Goal: Navigation & Orientation: Find specific page/section

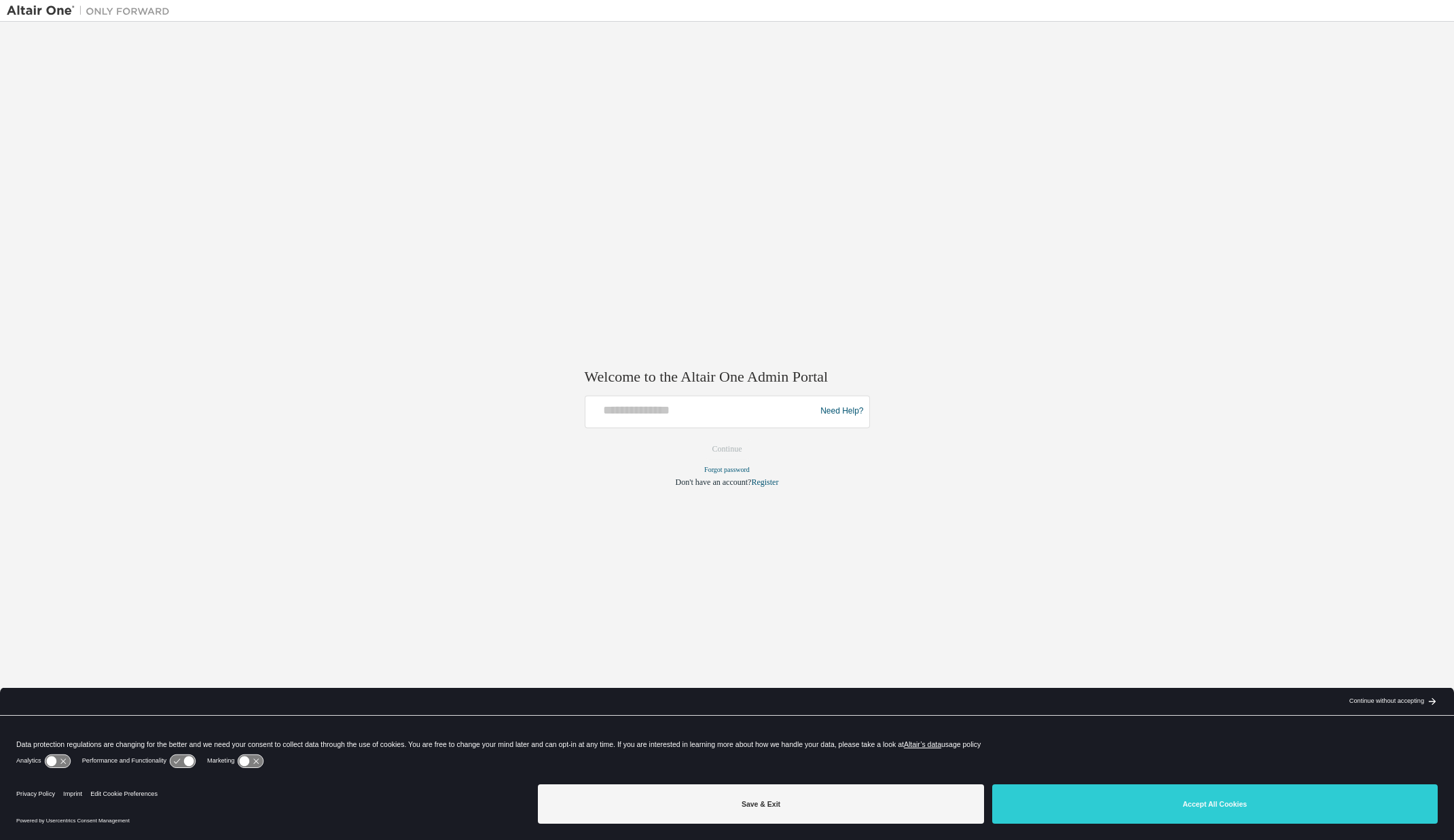
drag, startPoint x: 855, startPoint y: 802, endPoint x: 712, endPoint y: 498, distance: 336.0
click at [855, 802] on button "Save & Exit" at bounding box center [760, 804] width 445 height 40
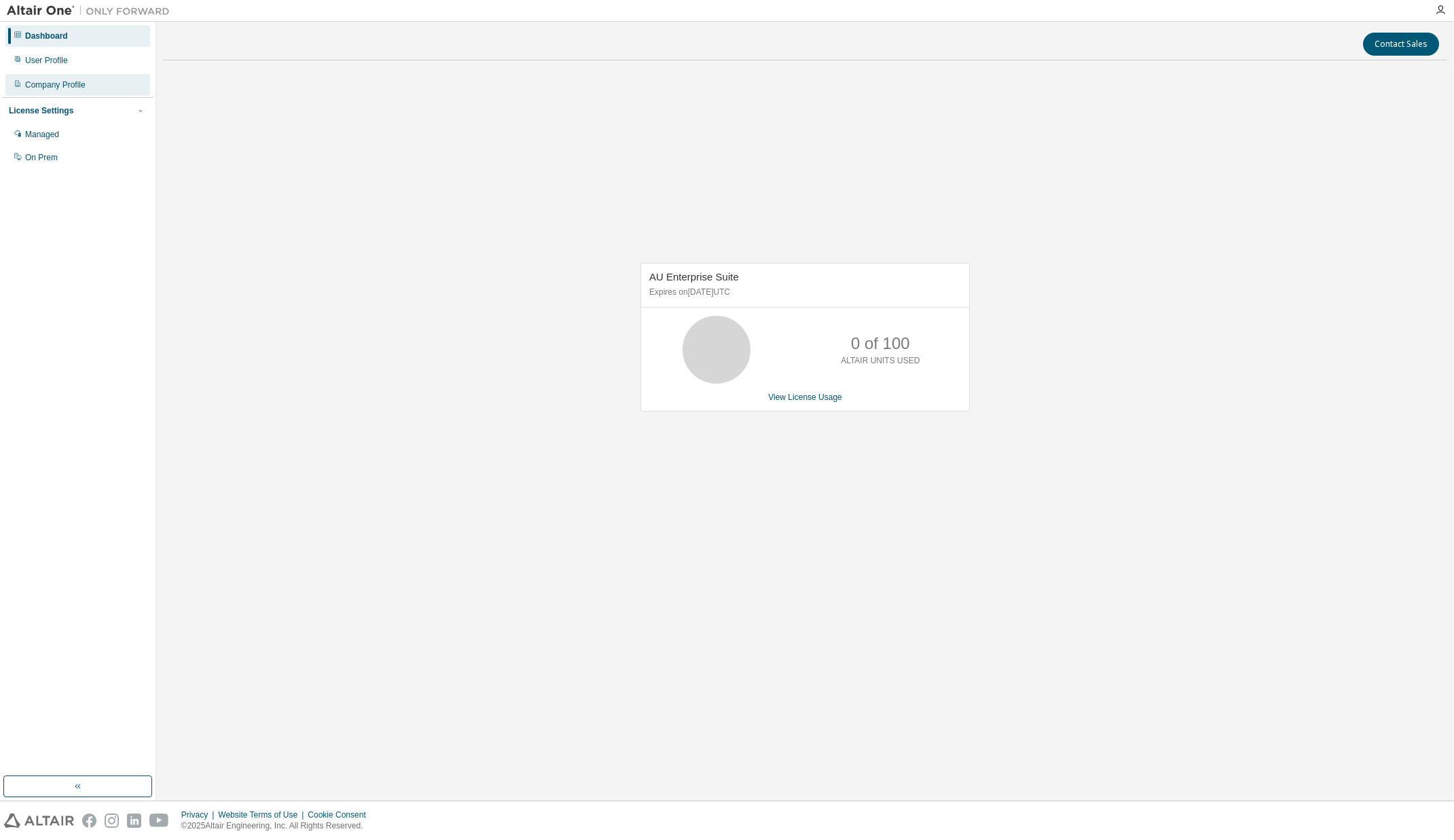
click at [50, 84] on div "Company Profile" at bounding box center [55, 85] width 60 height 11
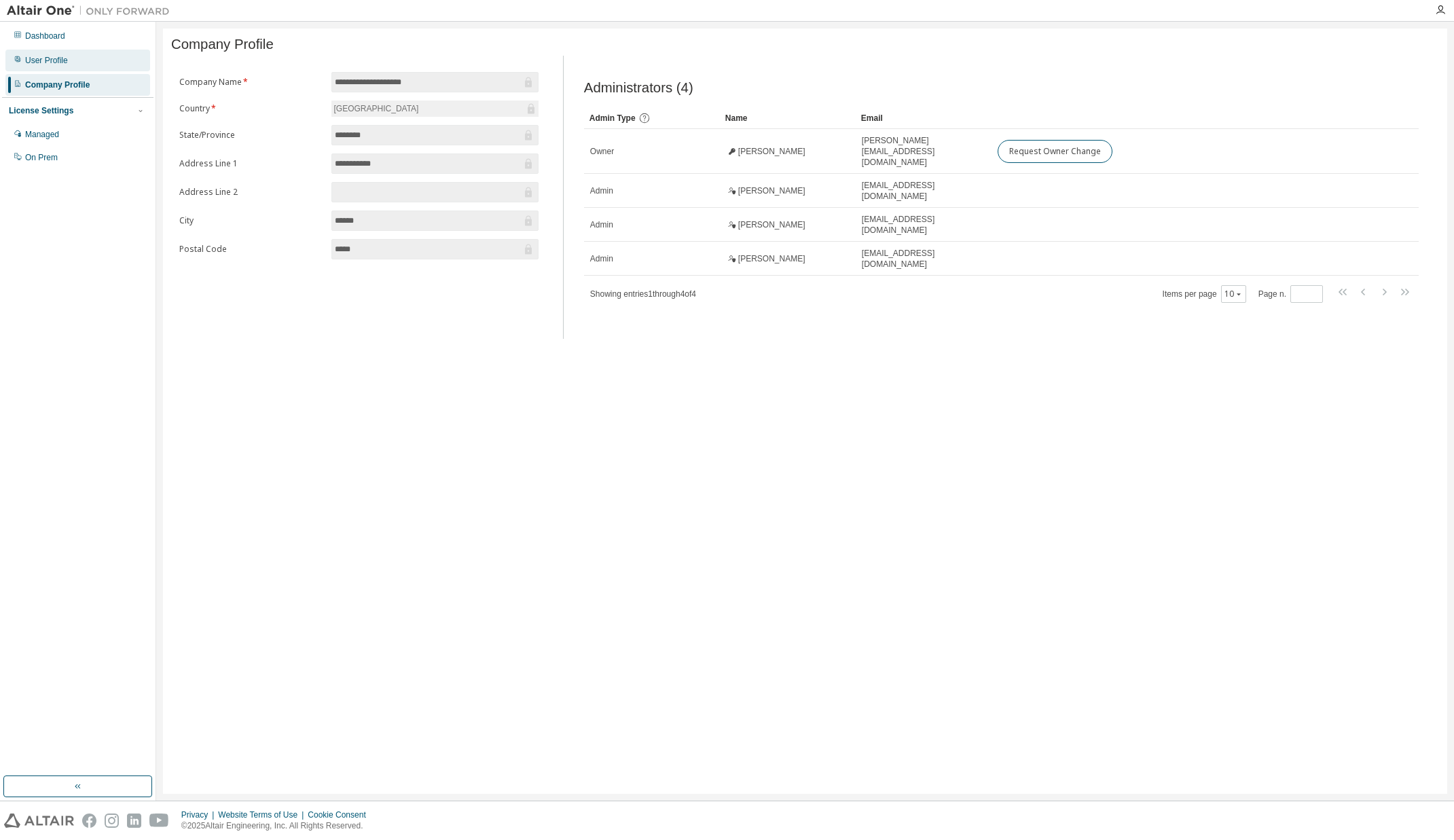
click at [54, 58] on div "User Profile" at bounding box center [47, 61] width 43 height 11
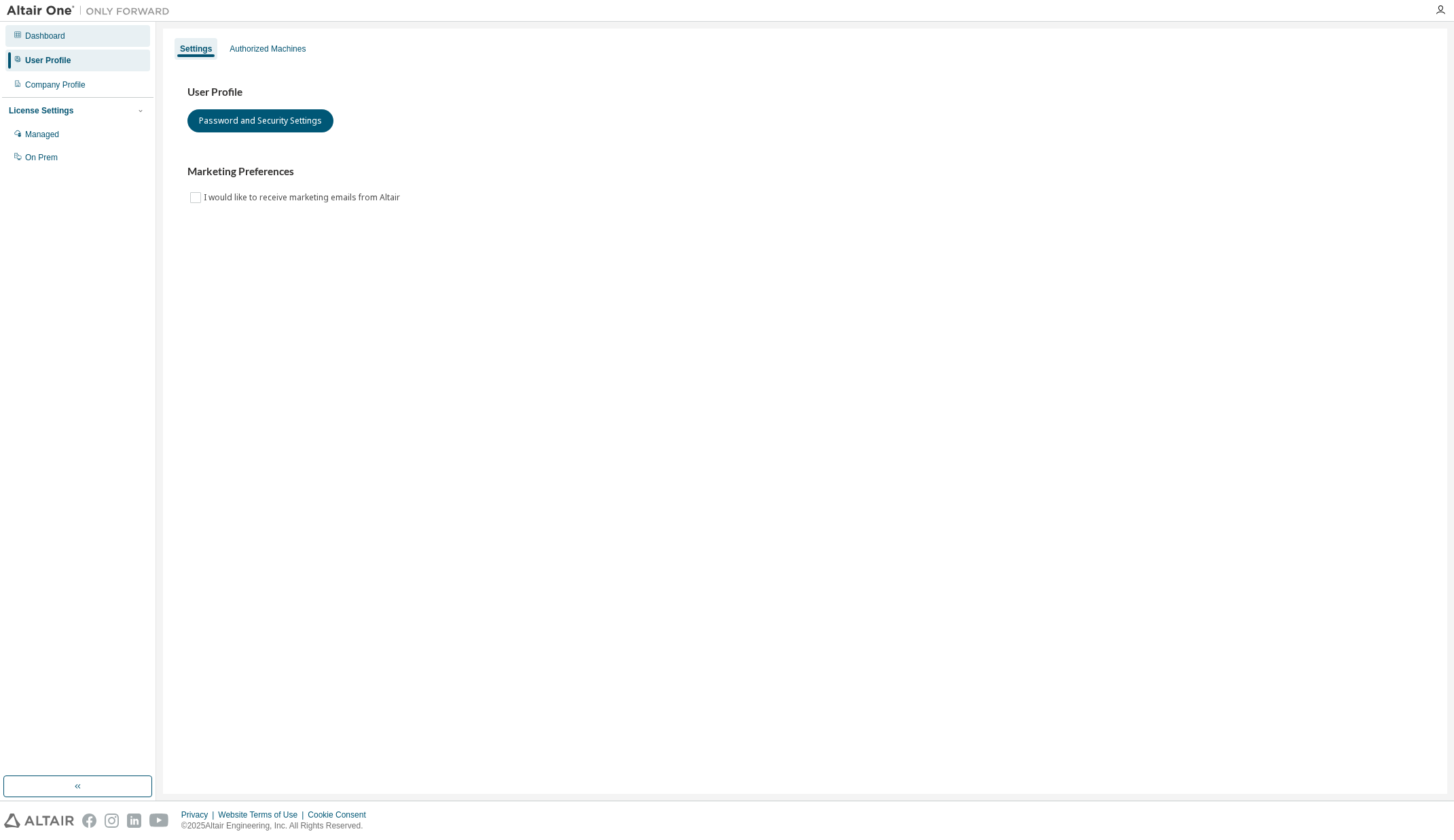
click at [57, 39] on div "Dashboard" at bounding box center [45, 36] width 40 height 11
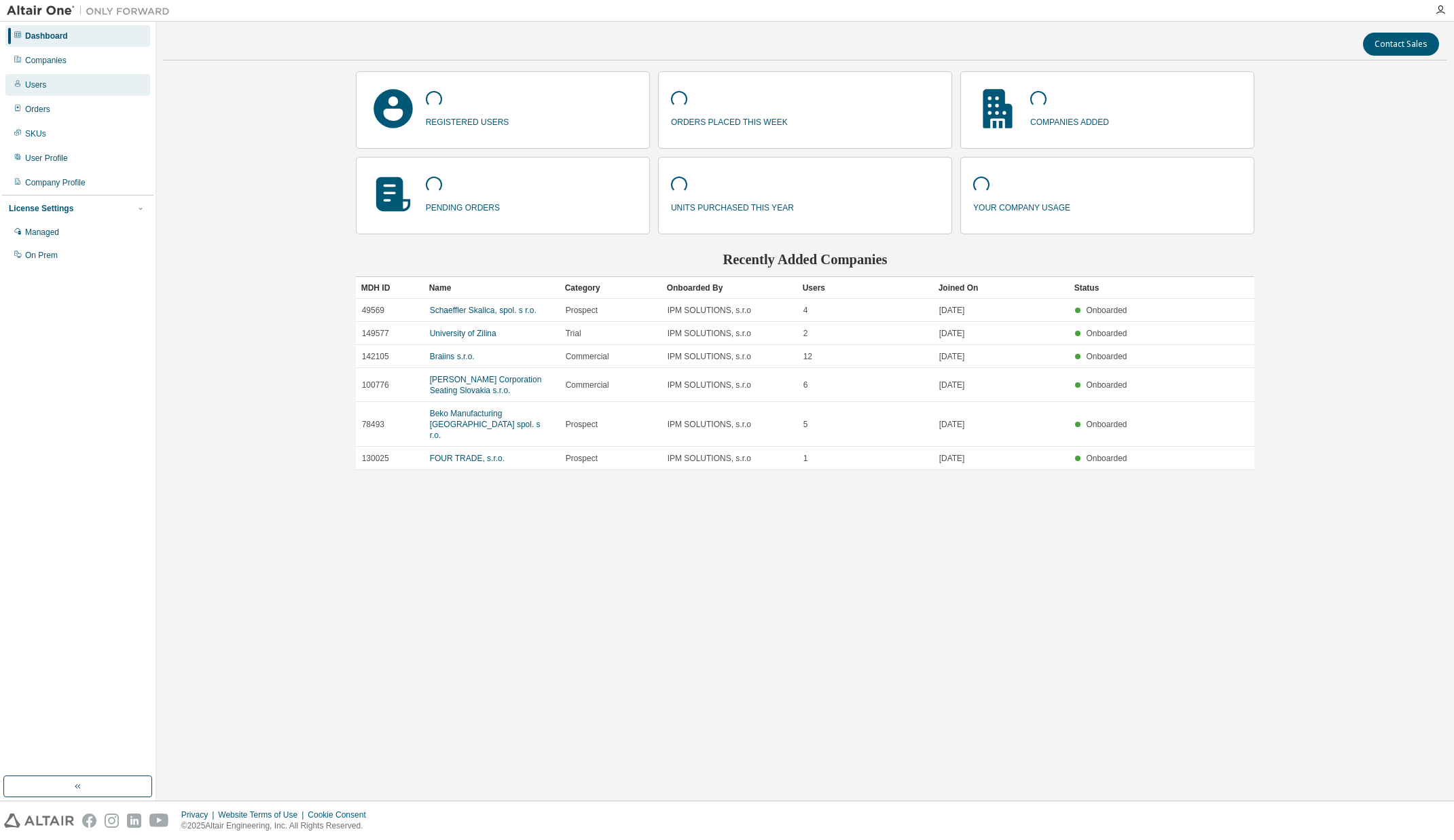
click at [82, 90] on div "Users" at bounding box center [77, 85] width 145 height 21
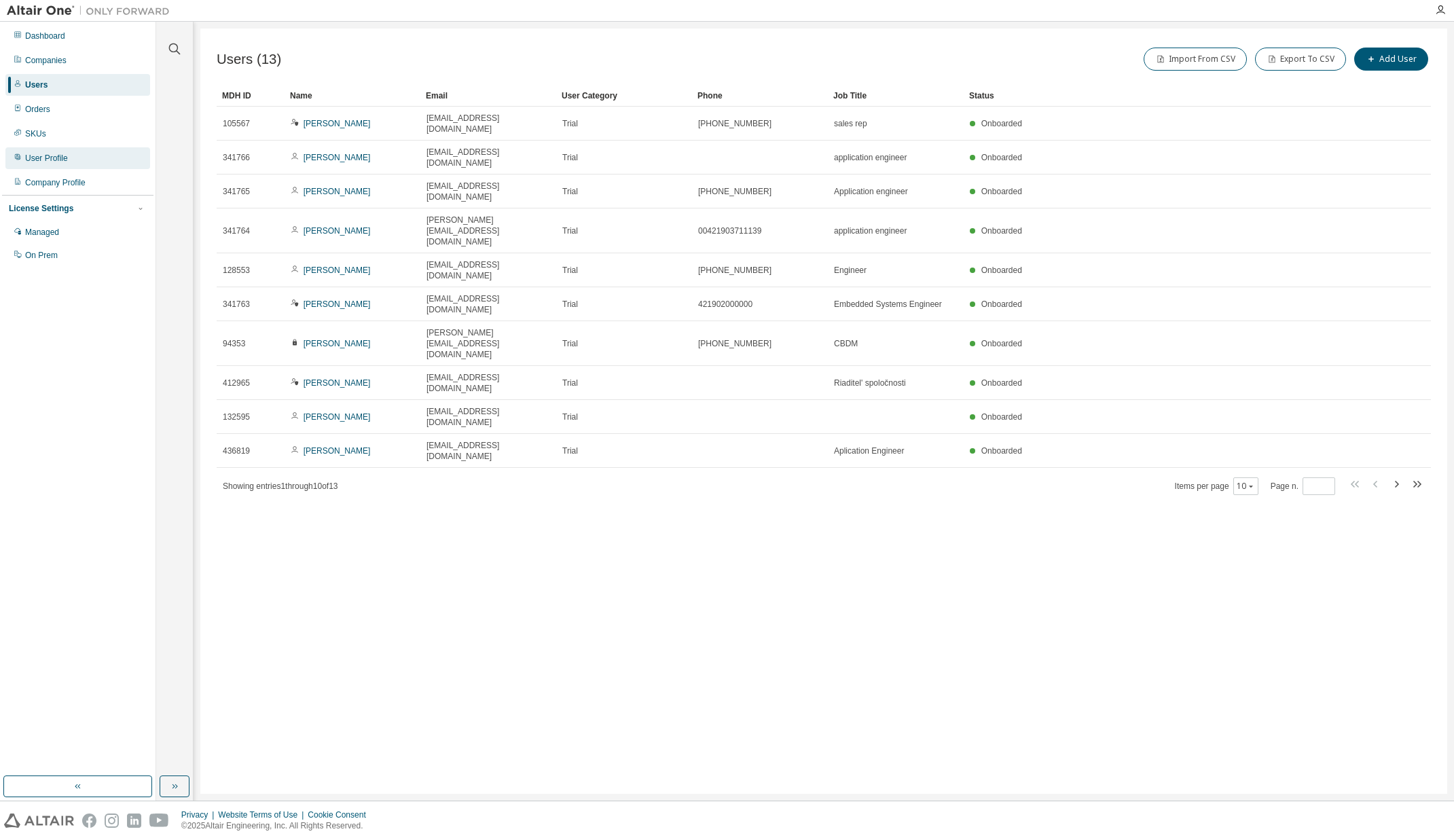
click at [61, 159] on div "User Profile" at bounding box center [47, 158] width 43 height 11
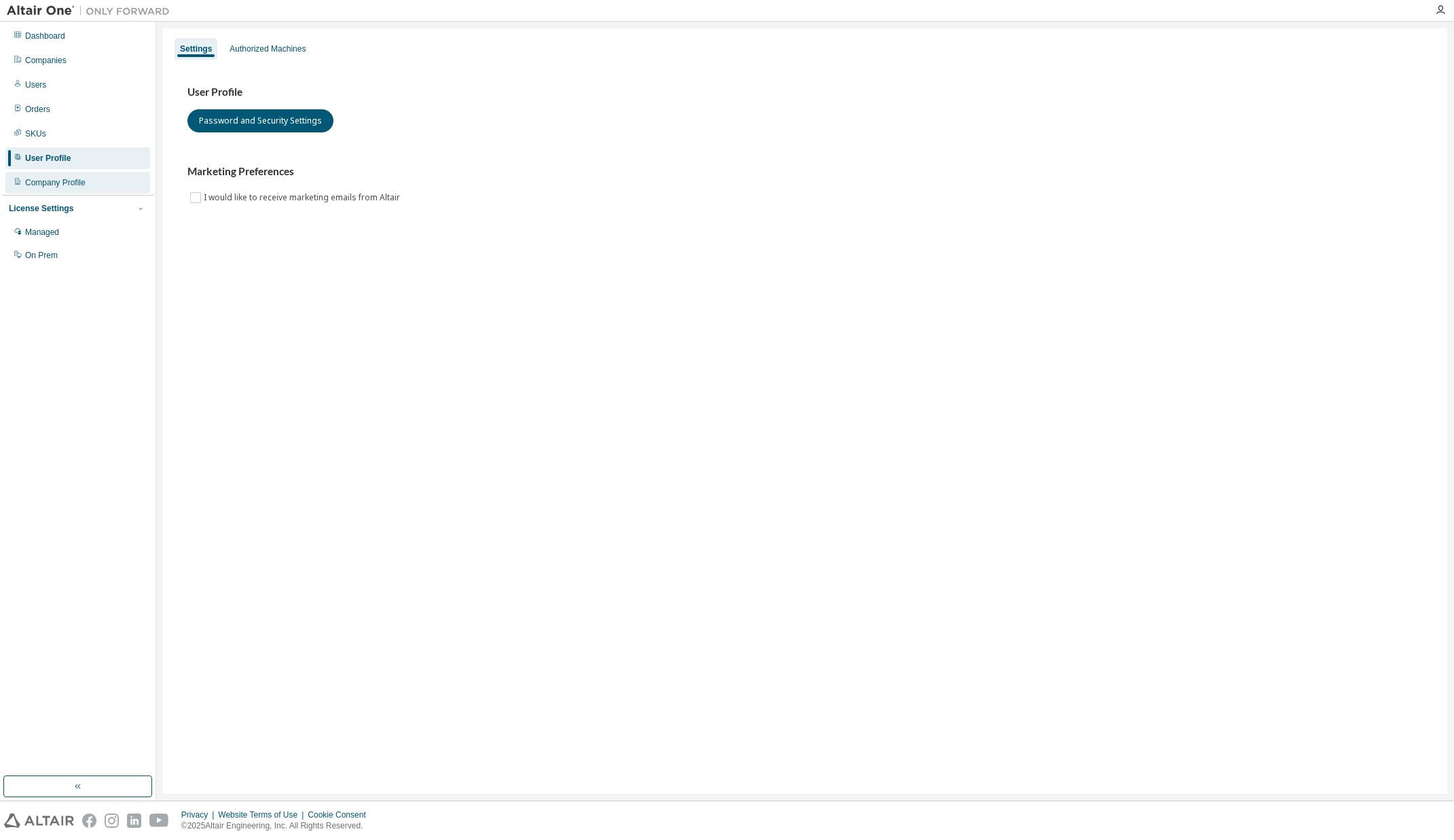
click at [61, 180] on div "Company Profile" at bounding box center [55, 183] width 60 height 11
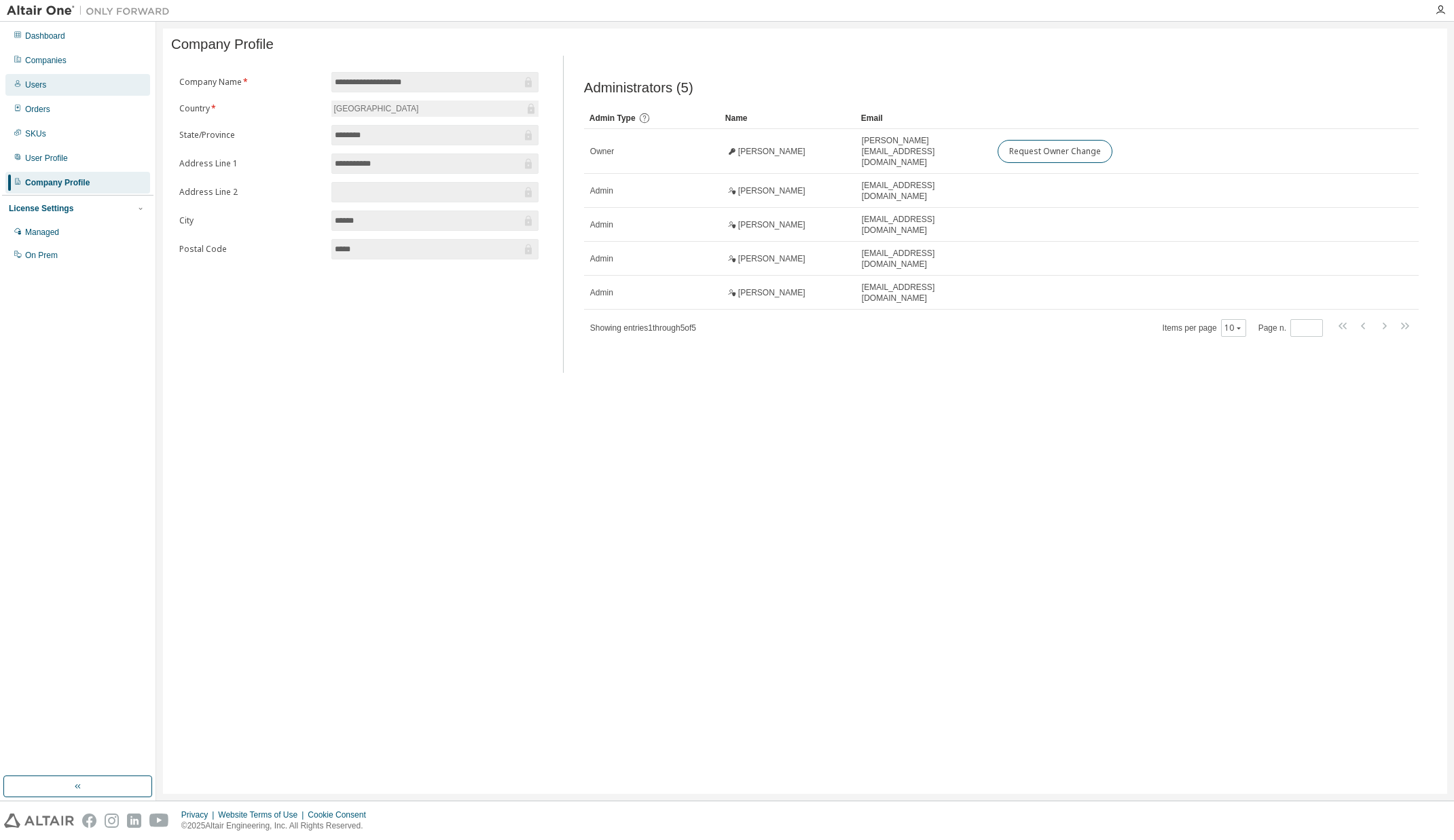
click at [70, 92] on div "Users" at bounding box center [77, 85] width 145 height 21
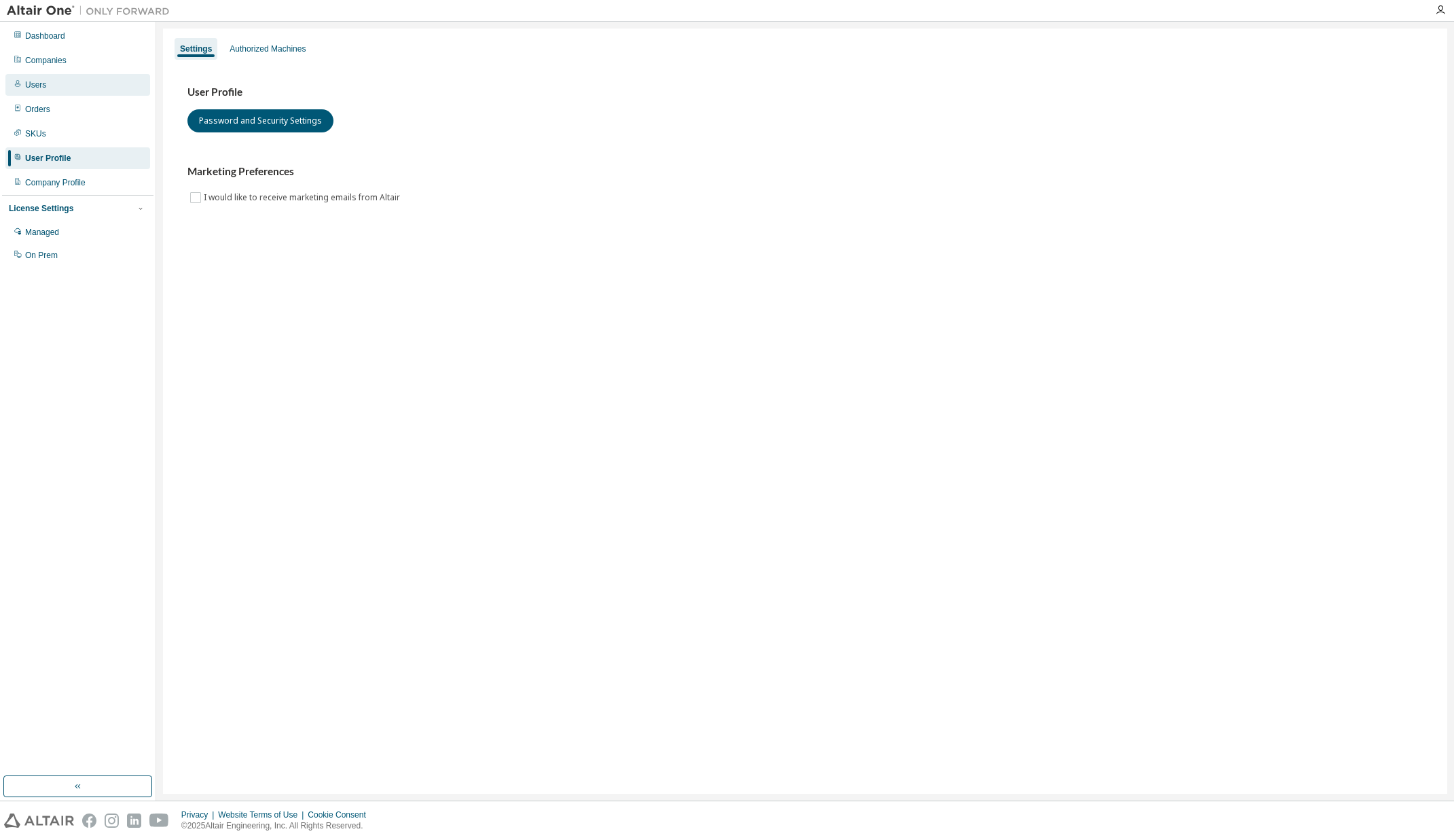
click at [45, 87] on div "Users" at bounding box center [36, 85] width 21 height 11
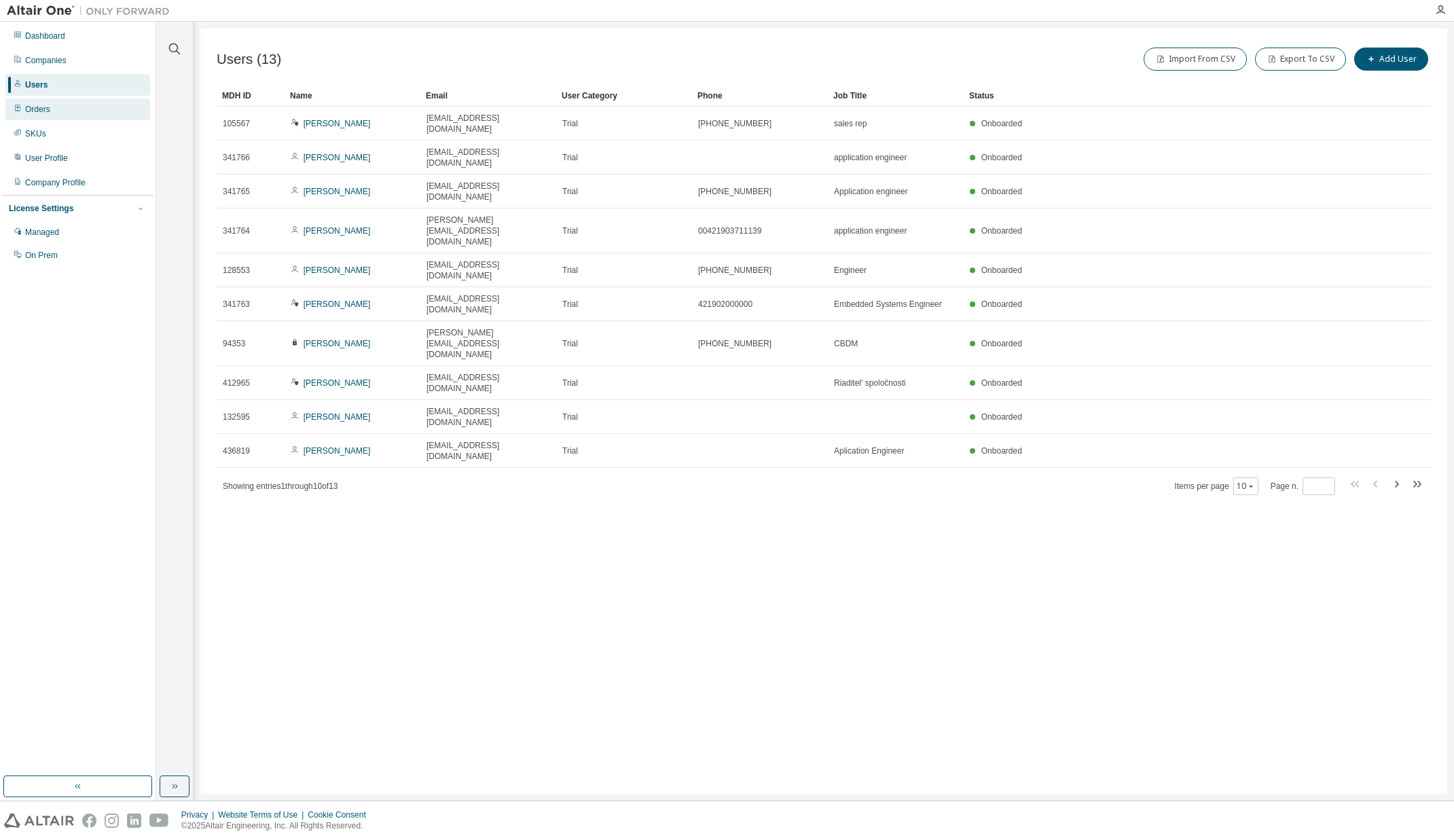
click at [82, 113] on div "Orders" at bounding box center [77, 109] width 145 height 21
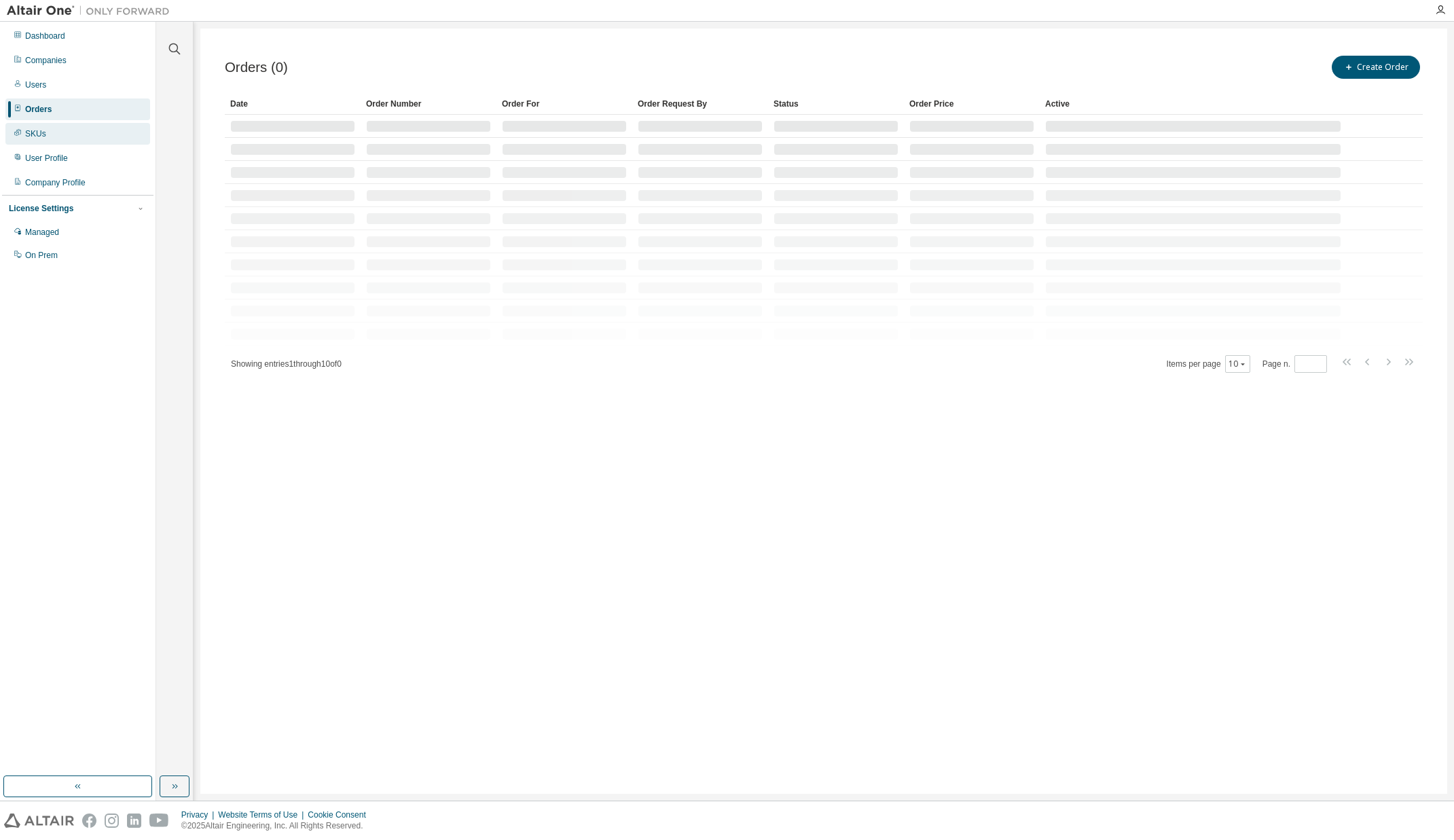
click at [76, 127] on div "SKUs" at bounding box center [77, 133] width 145 height 21
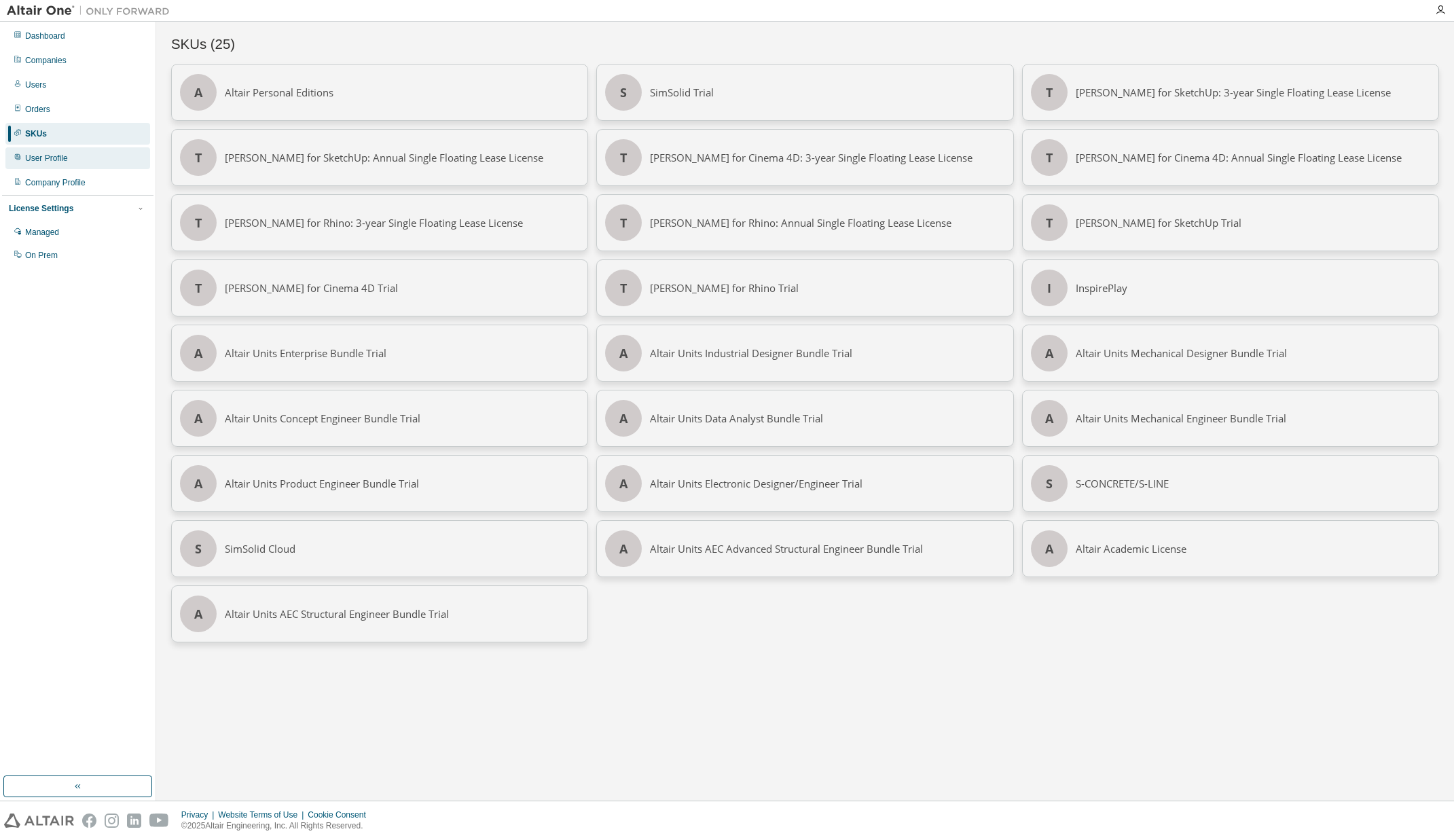
click at [74, 163] on div "User Profile" at bounding box center [77, 157] width 145 height 21
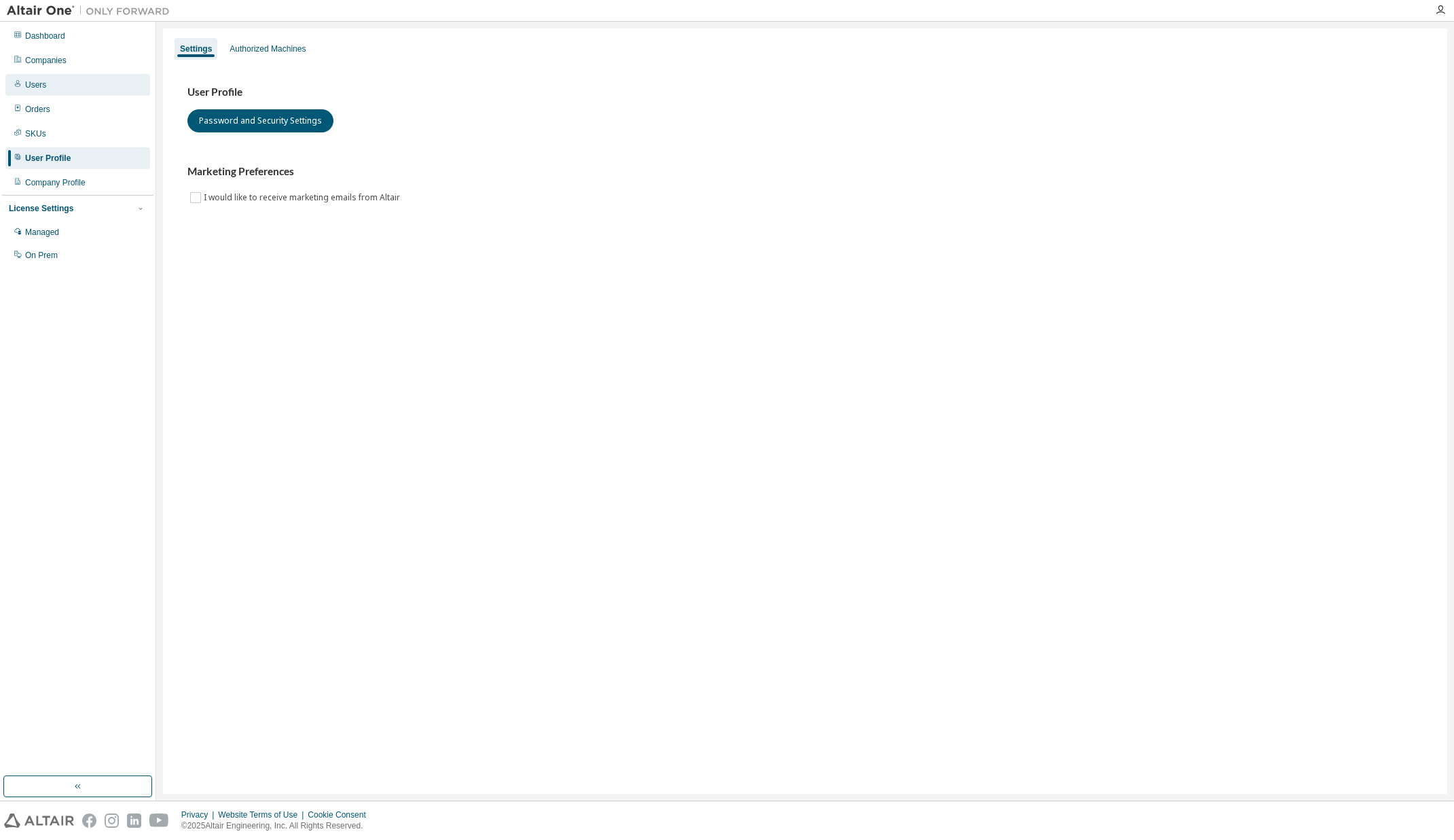
click at [51, 84] on div "Users" at bounding box center [77, 85] width 145 height 21
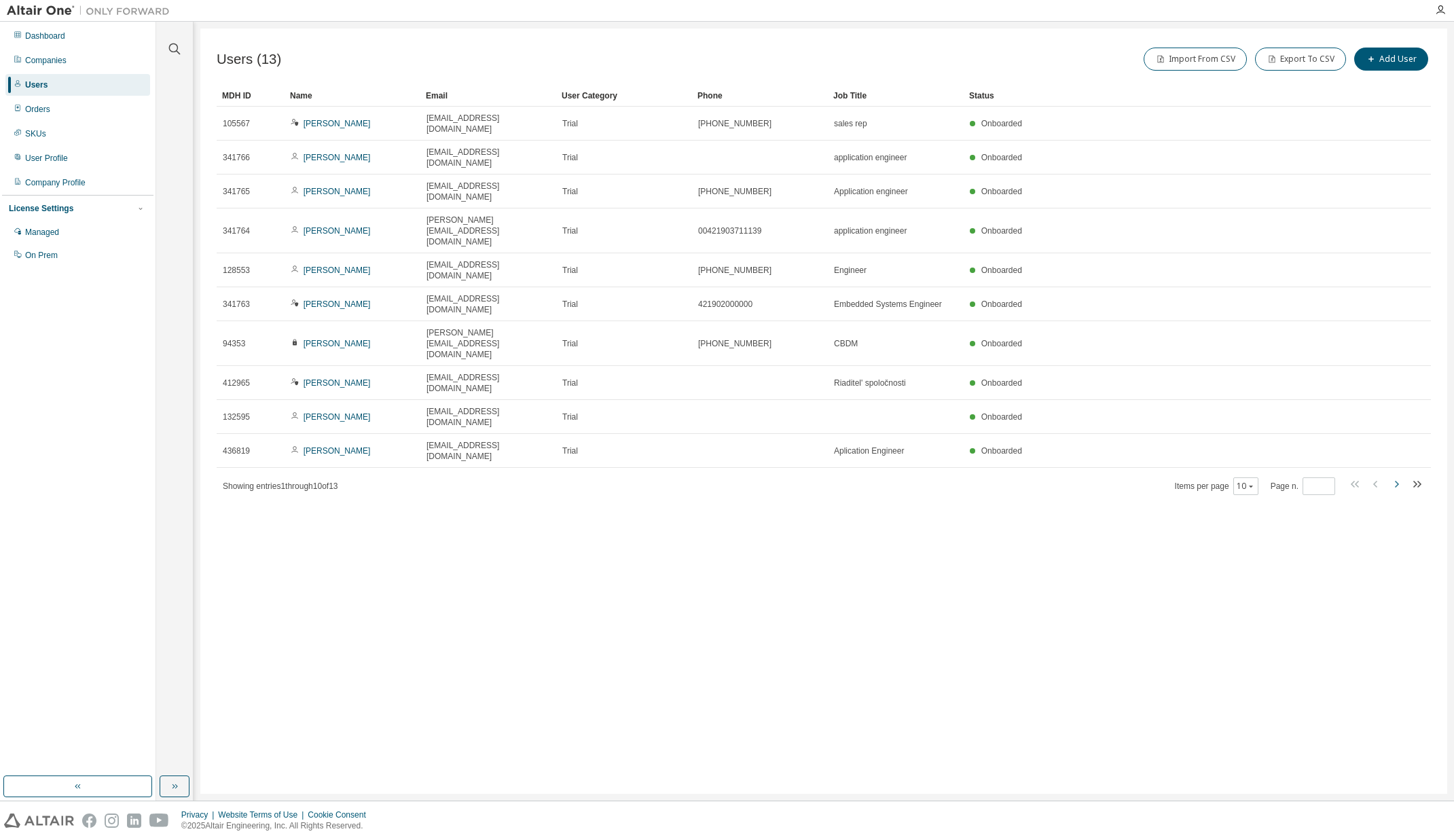
click at [1398, 476] on icon "button" at bounding box center [1396, 484] width 17 height 17
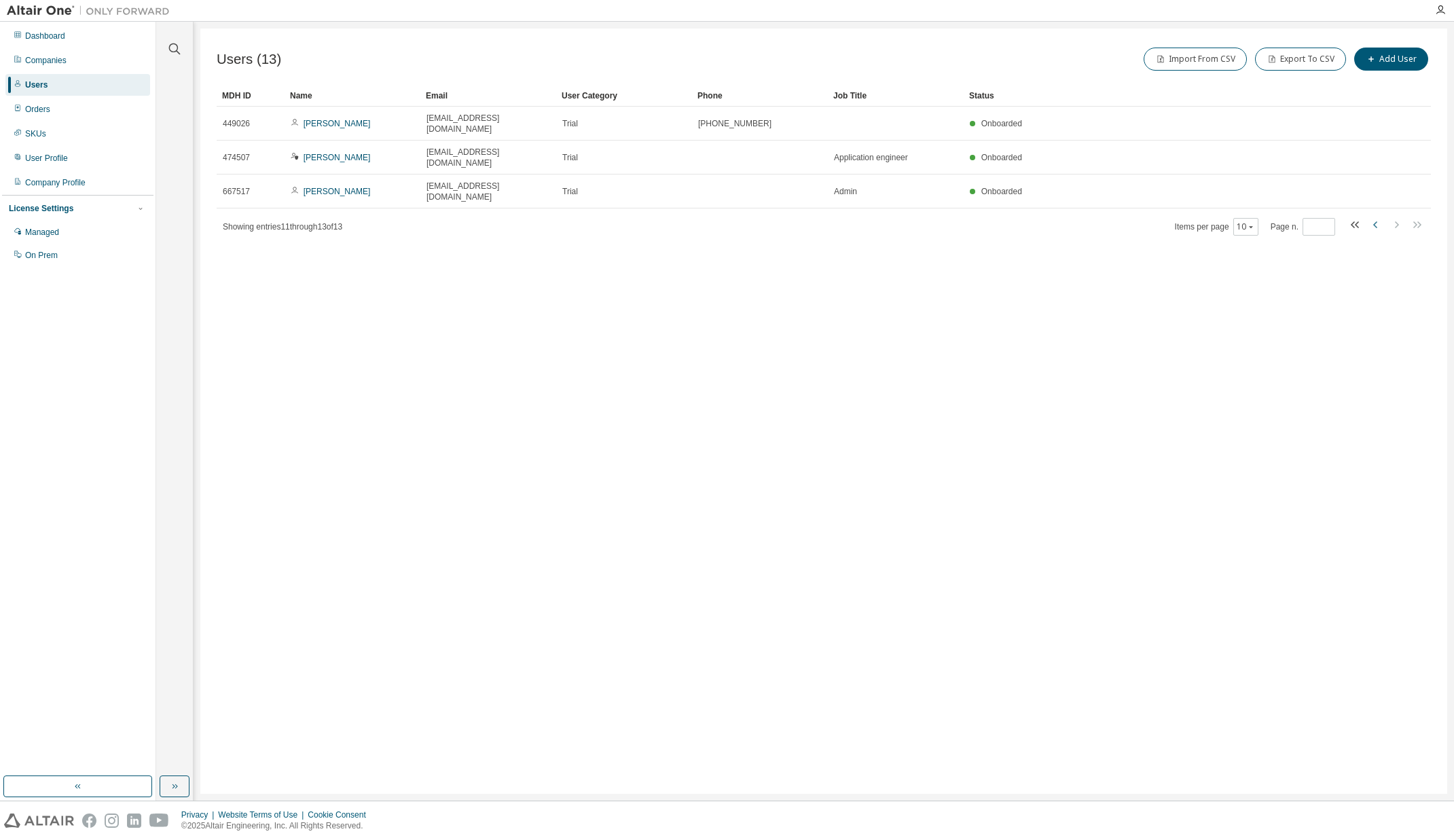
click at [1375, 217] on icon "button" at bounding box center [1376, 224] width 17 height 17
type input "*"
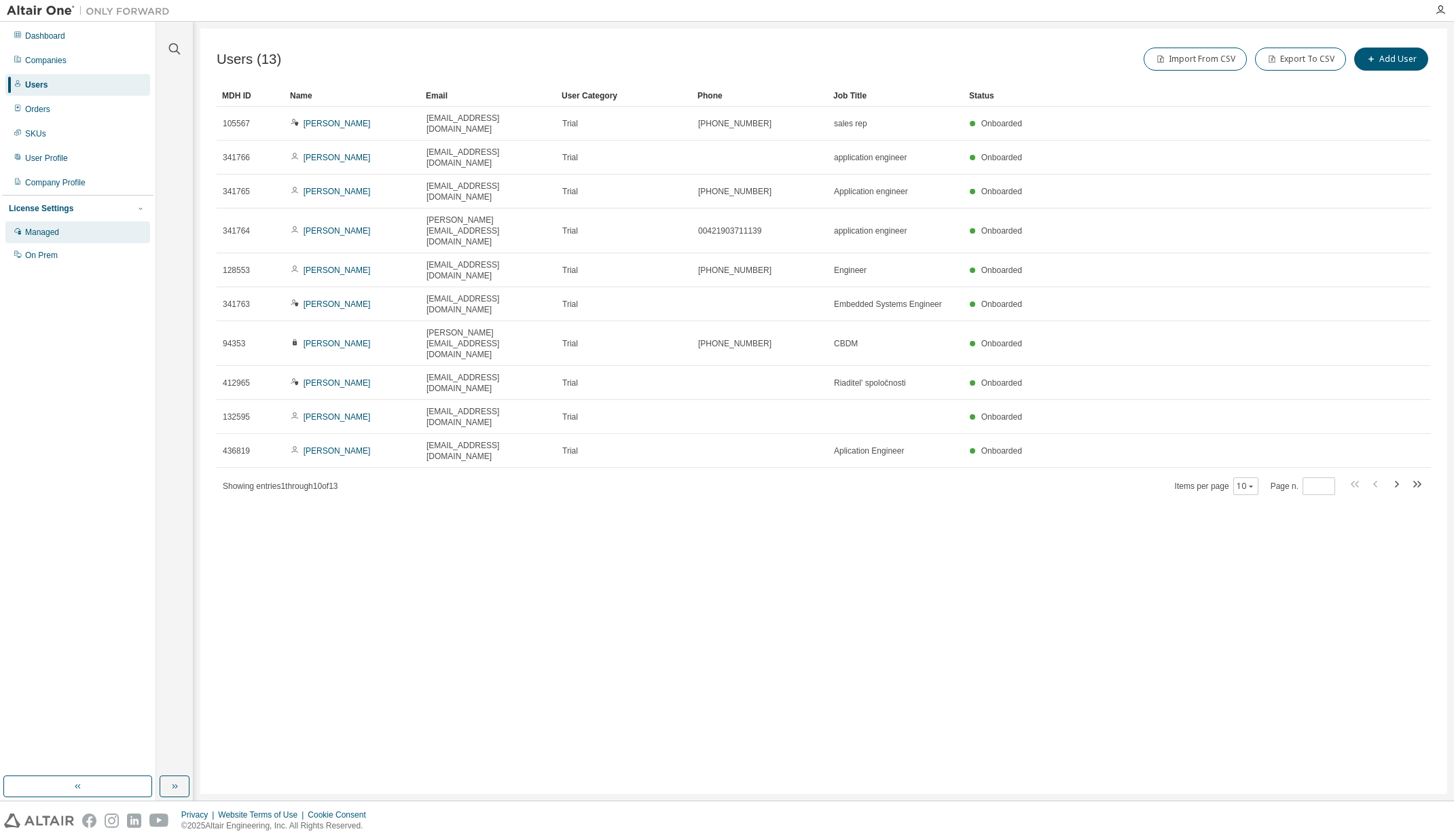
click at [52, 231] on div "Managed" at bounding box center [42, 232] width 34 height 11
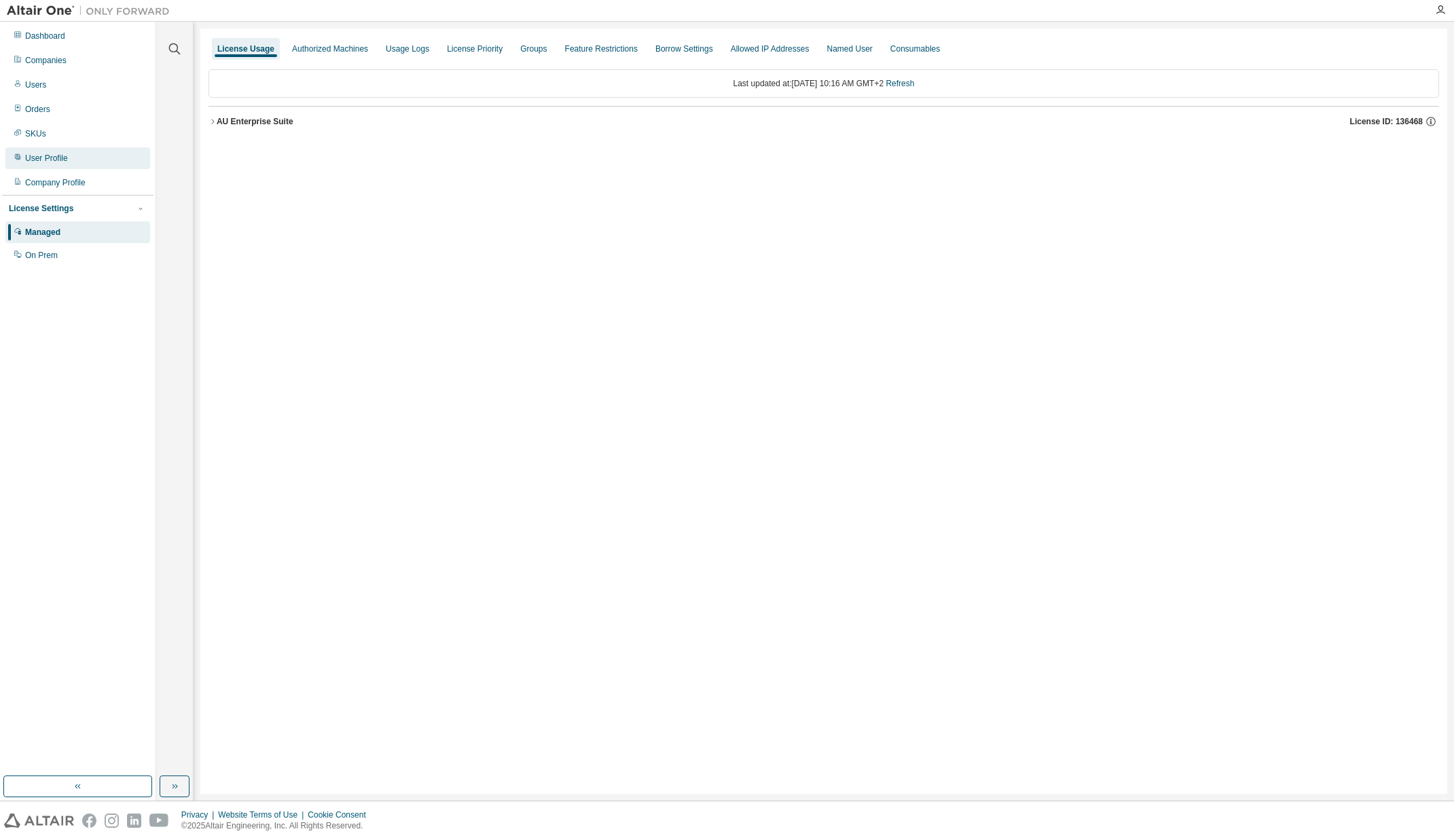
click at [94, 162] on div "User Profile" at bounding box center [77, 157] width 145 height 21
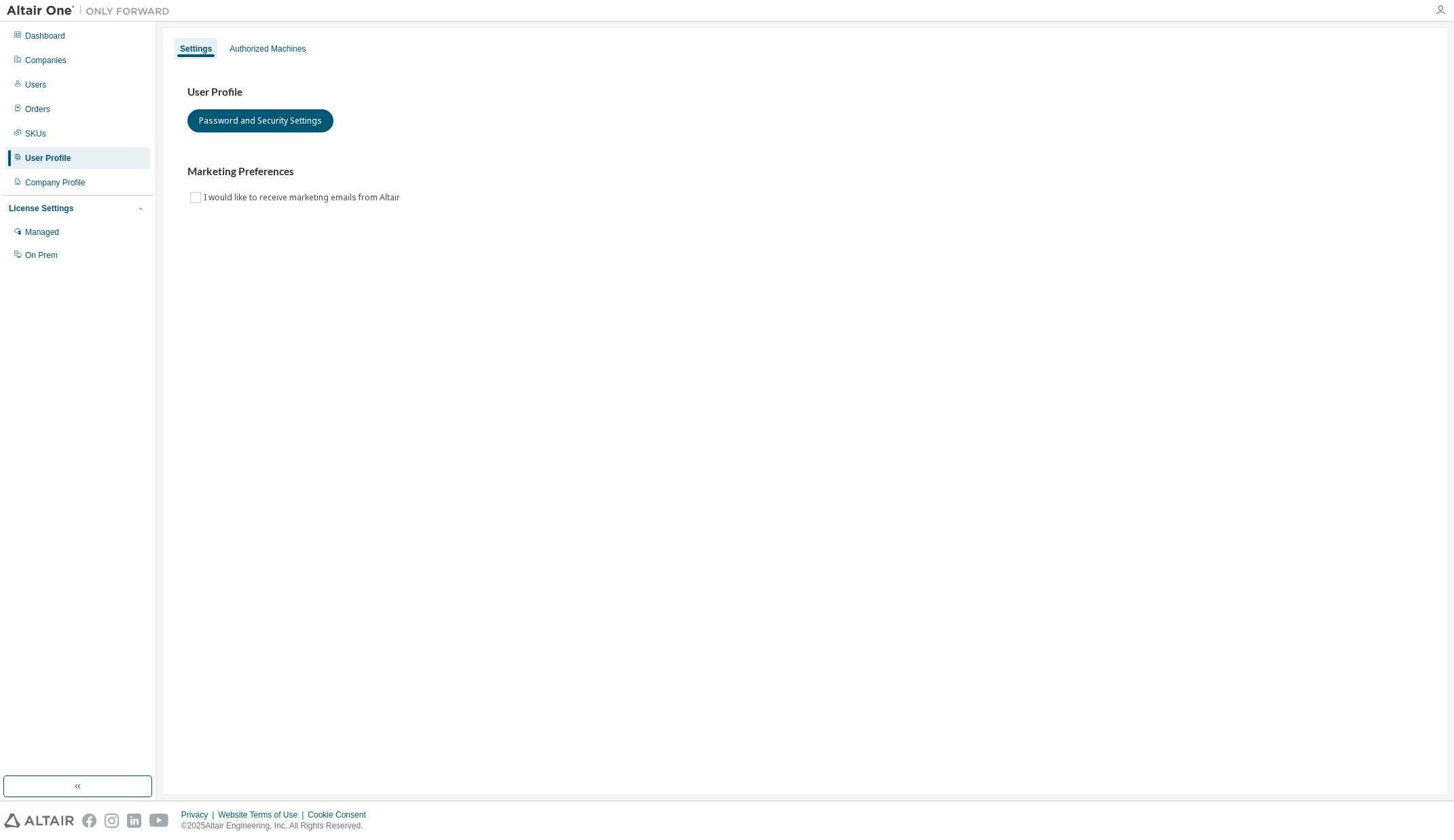
click at [1443, 10] on icon "button" at bounding box center [1441, 10] width 11 height 11
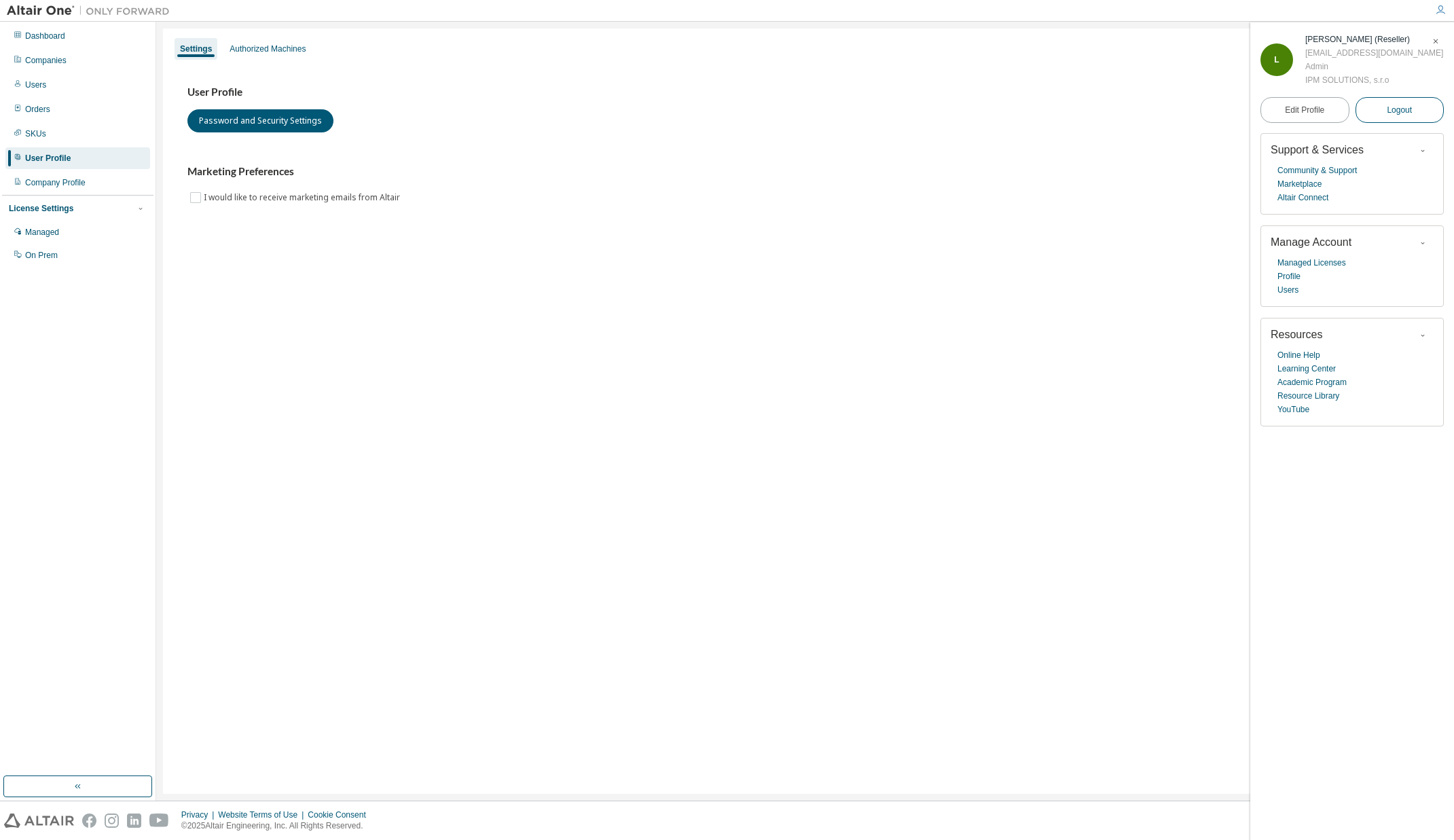
click at [1400, 104] on span "Logout" at bounding box center [1399, 110] width 25 height 13
